Goal: Navigation & Orientation: Find specific page/section

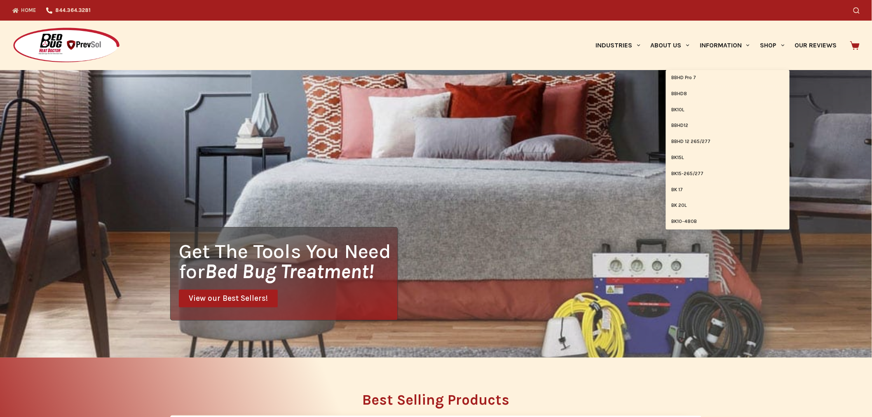
click at [715, 76] on link "BBHD Pro 7" at bounding box center [728, 78] width 124 height 16
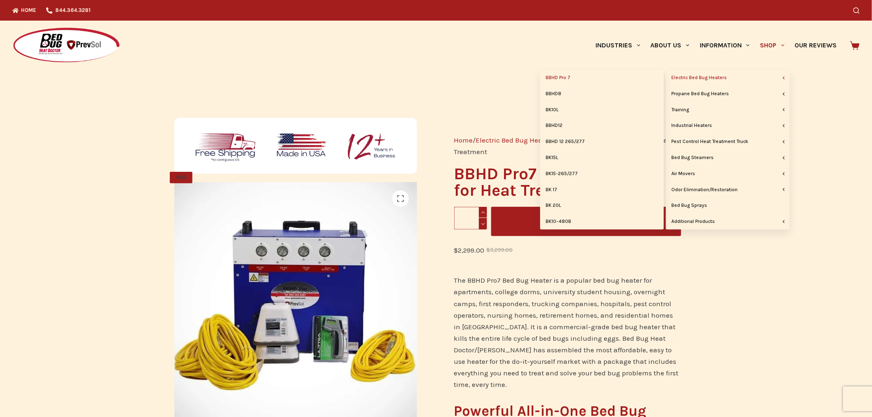
click at [727, 79] on link "Electric Bed Bug Heaters" at bounding box center [728, 78] width 124 height 16
